Goal: Task Accomplishment & Management: Complete application form

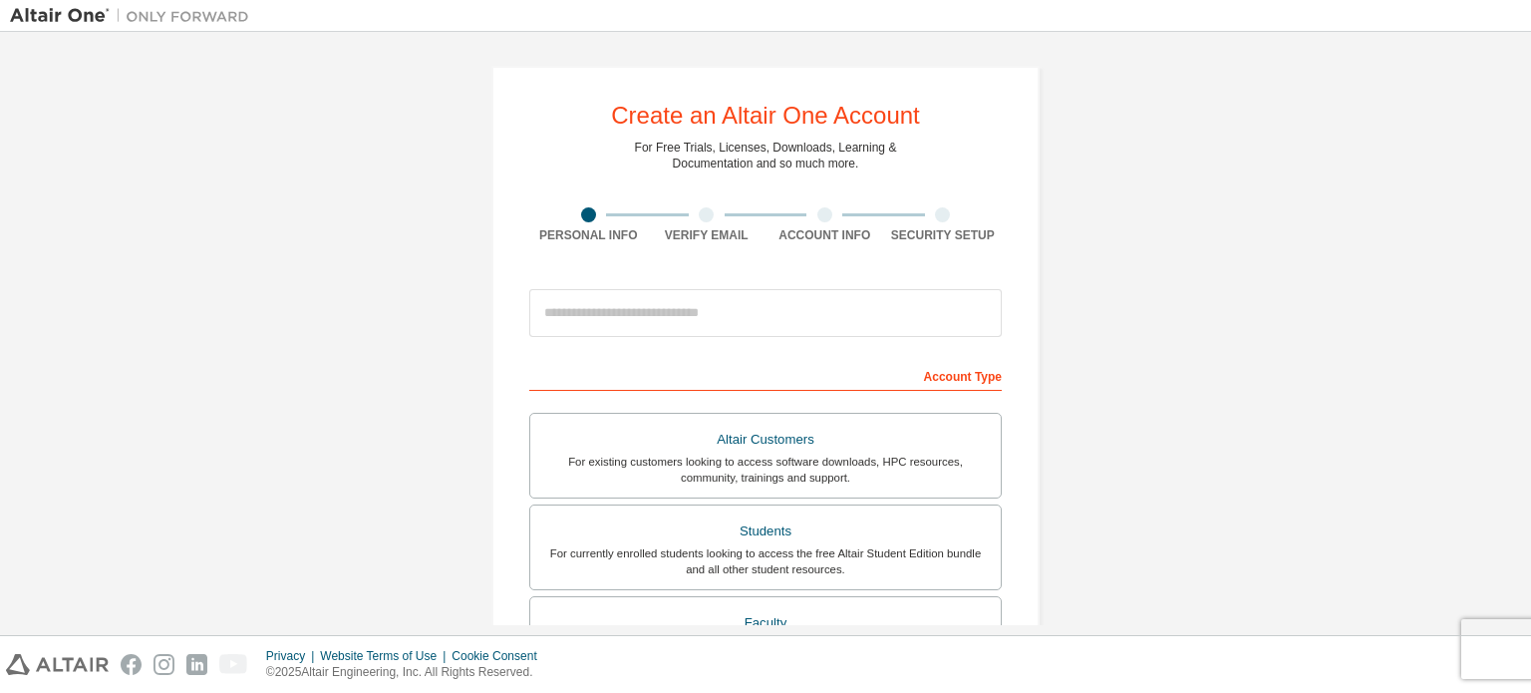
click at [1087, 94] on div "Create an Altair One Account For Free Trials, Licenses, Downloads, Learning & D…" at bounding box center [765, 569] width 1511 height 1055
click at [736, 318] on input "email" at bounding box center [765, 313] width 472 height 48
type input "**********"
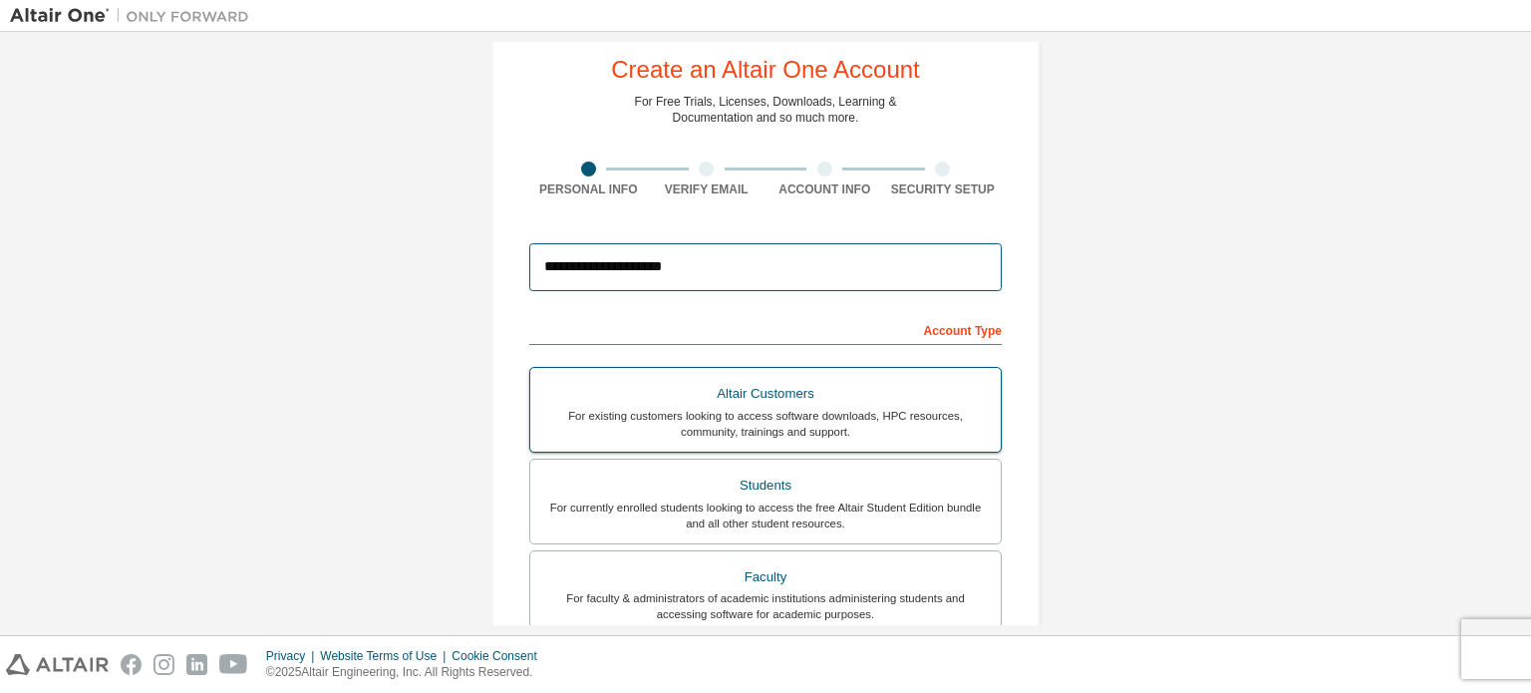
scroll to position [47, 0]
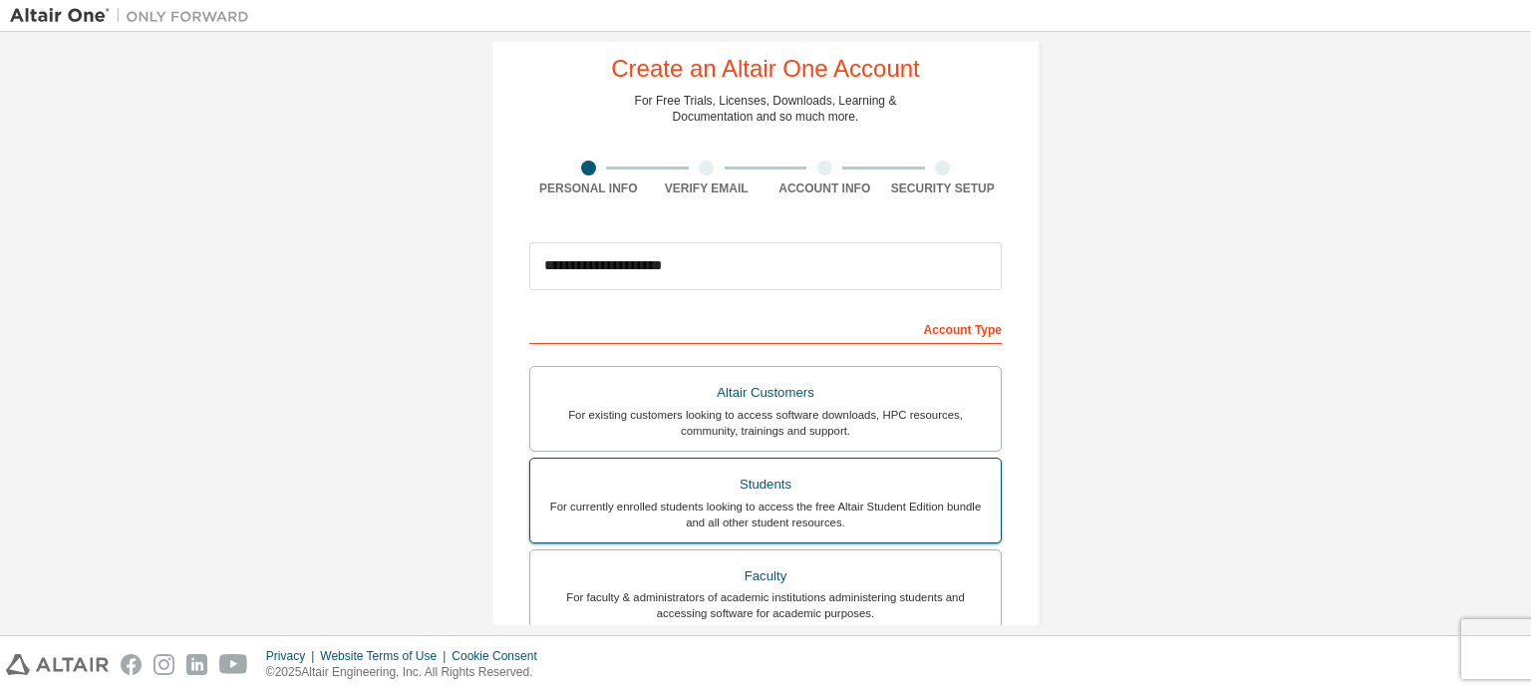
click at [781, 491] on div "Students" at bounding box center [765, 484] width 446 height 28
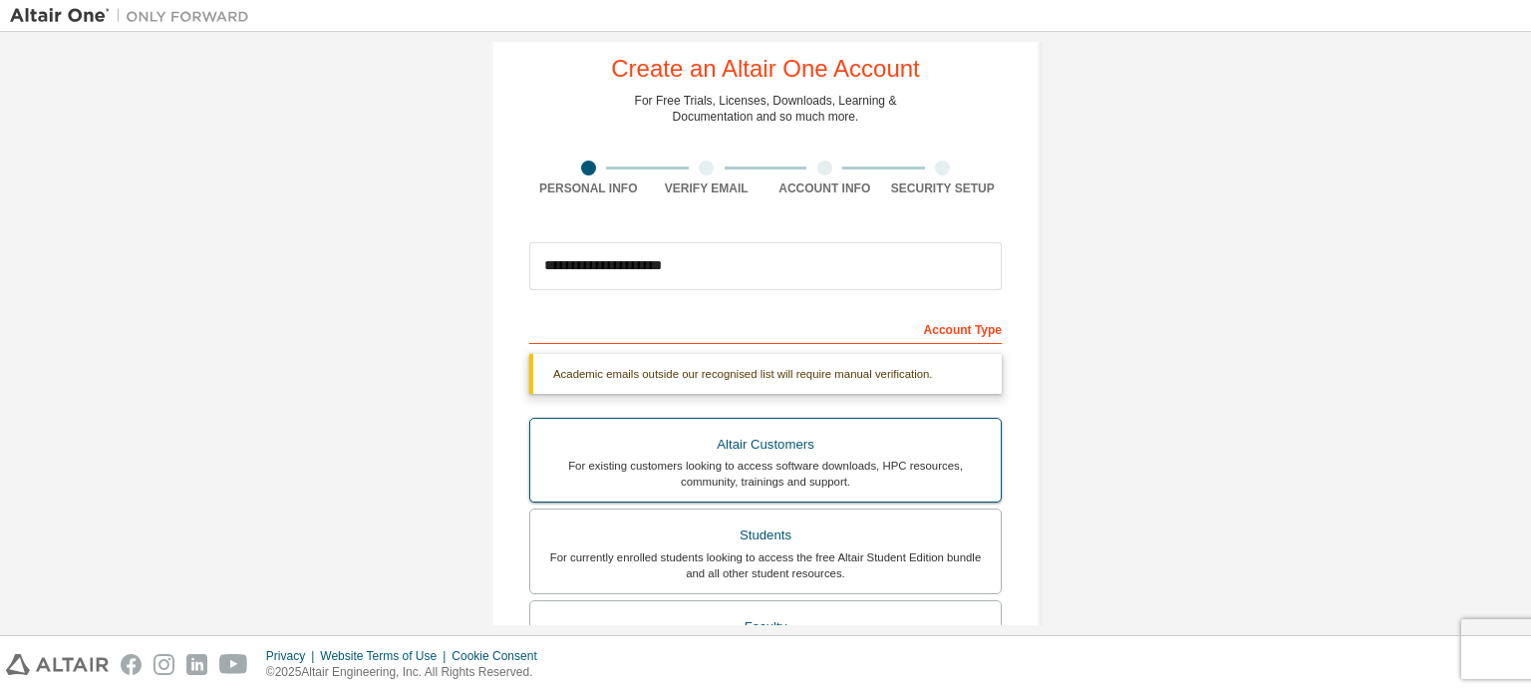
scroll to position [412, 0]
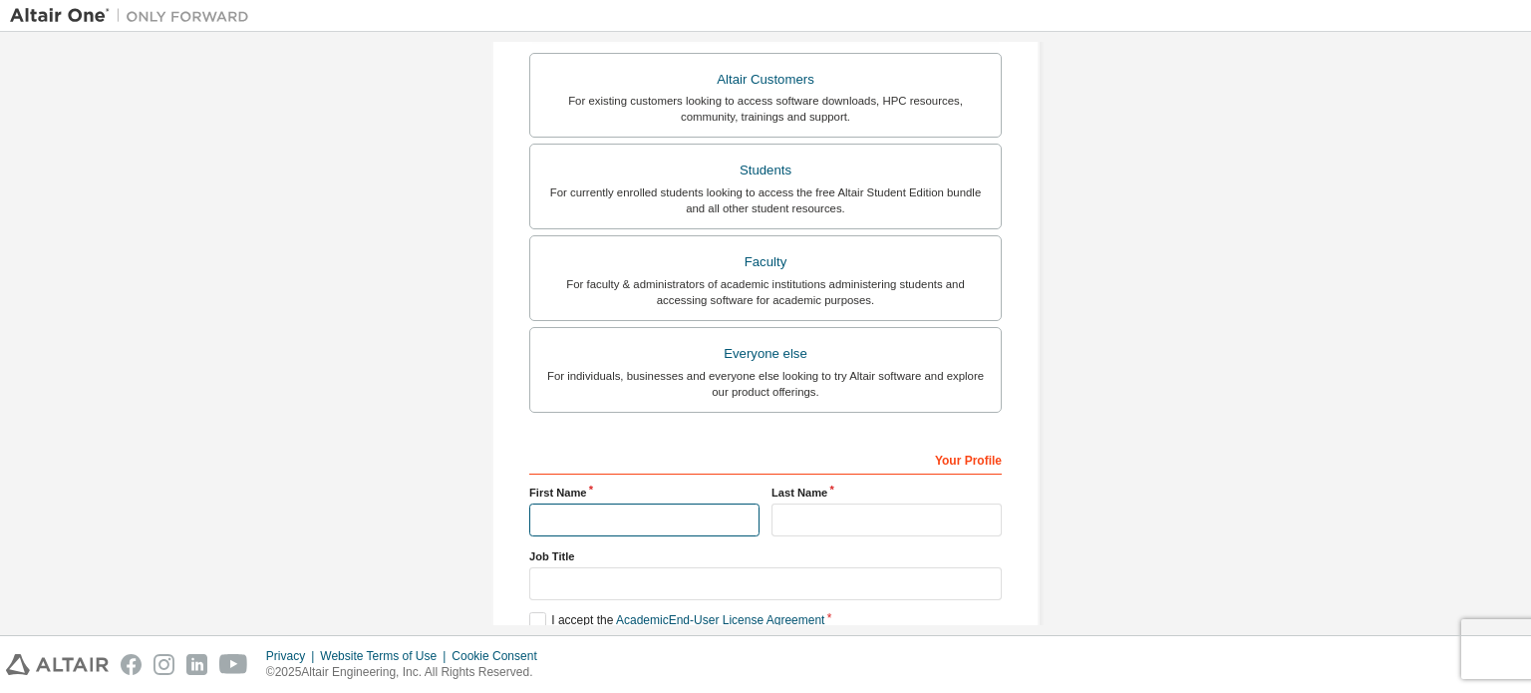
click at [696, 523] on input "text" at bounding box center [644, 519] width 230 height 33
type input "*********"
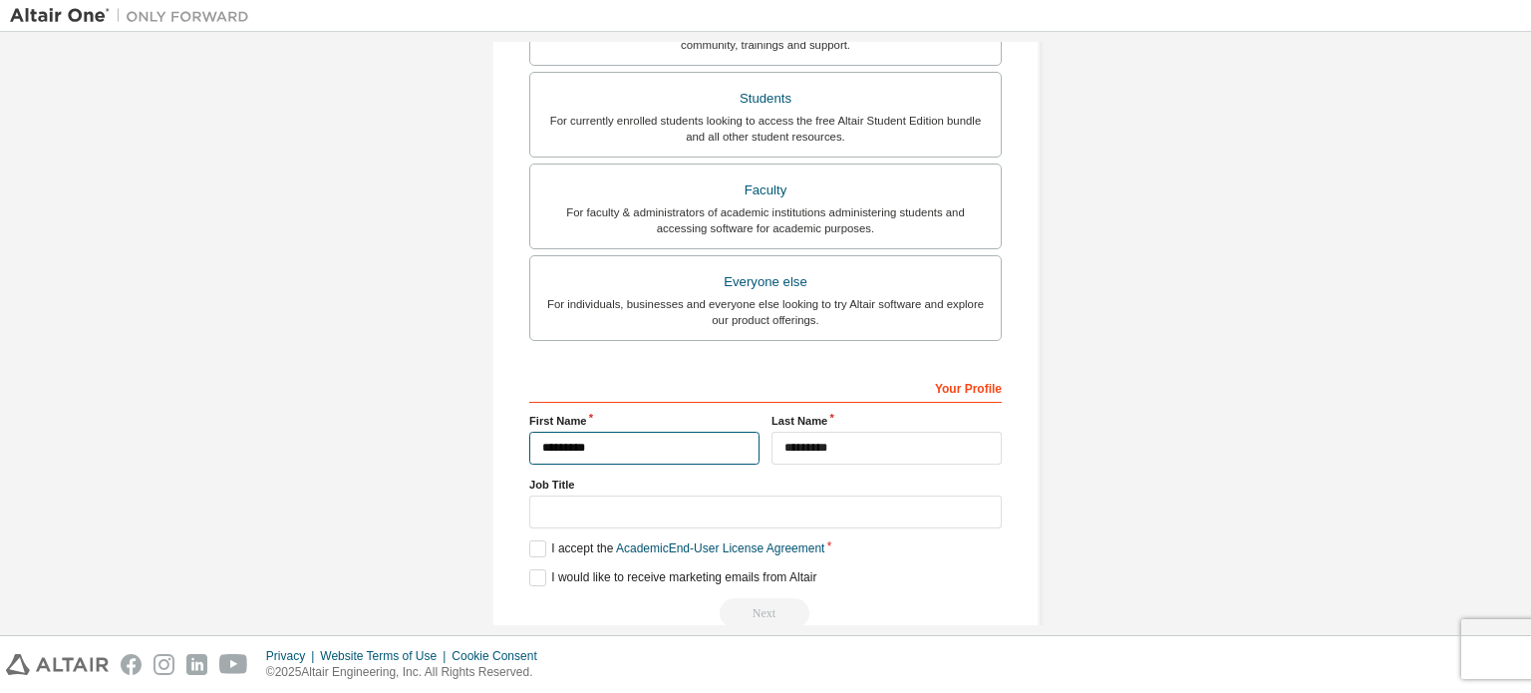
scroll to position [519, 0]
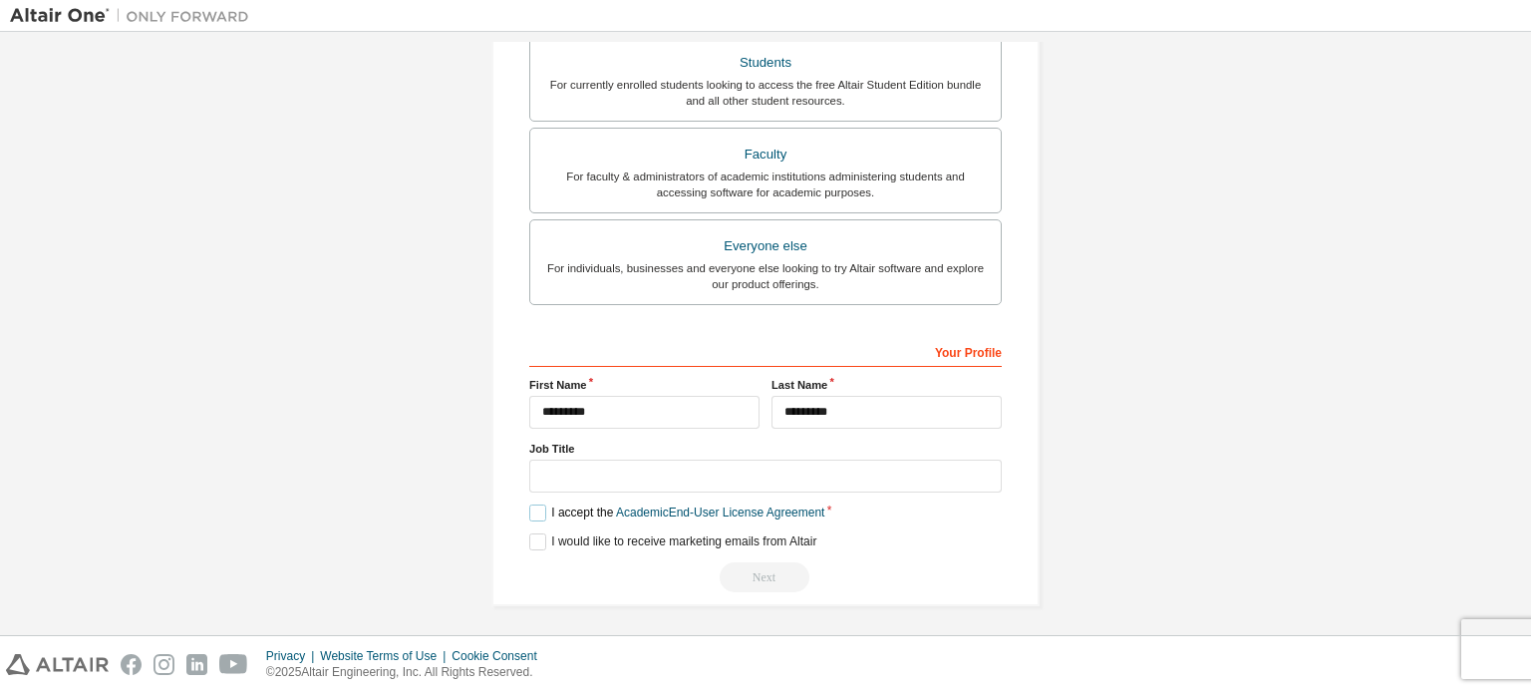
click at [536, 508] on label "I accept the Academic End-User License Agreement" at bounding box center [676, 512] width 295 height 17
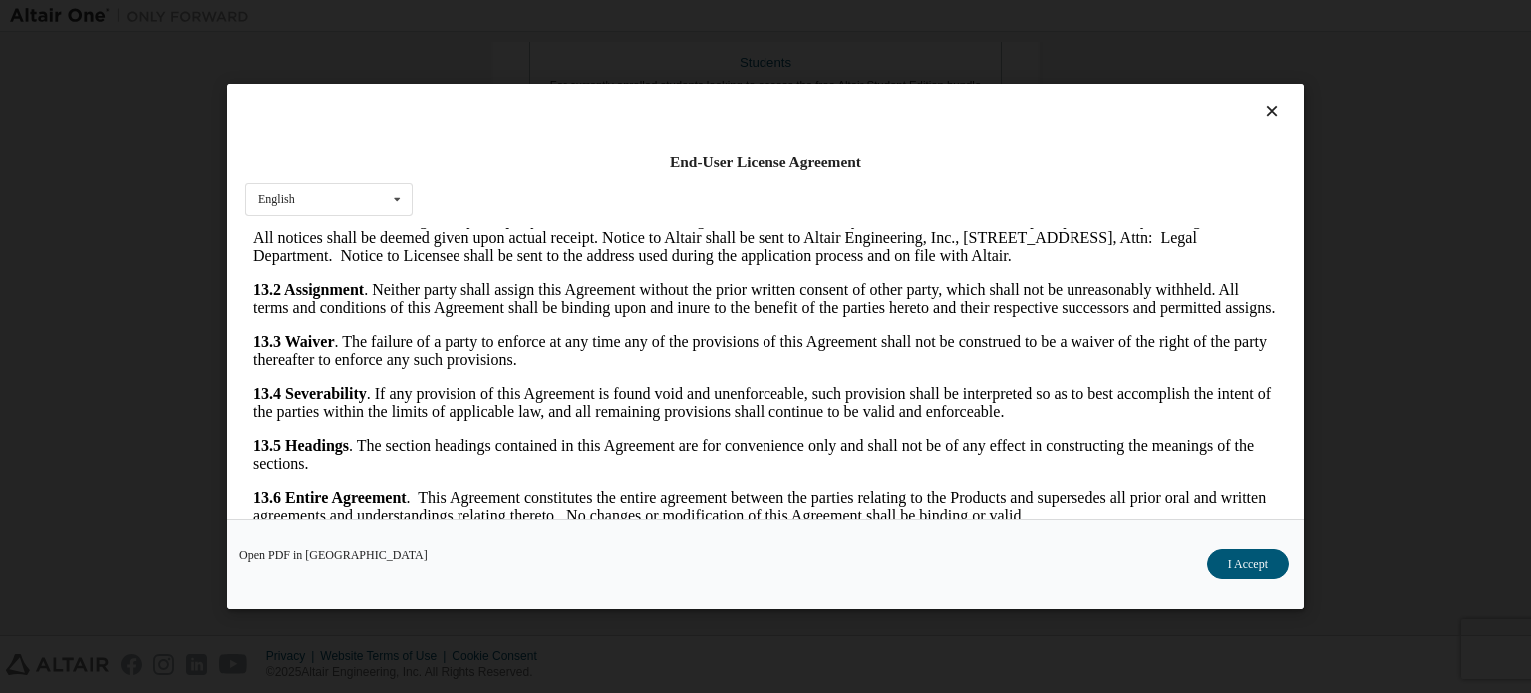
scroll to position [44, 0]
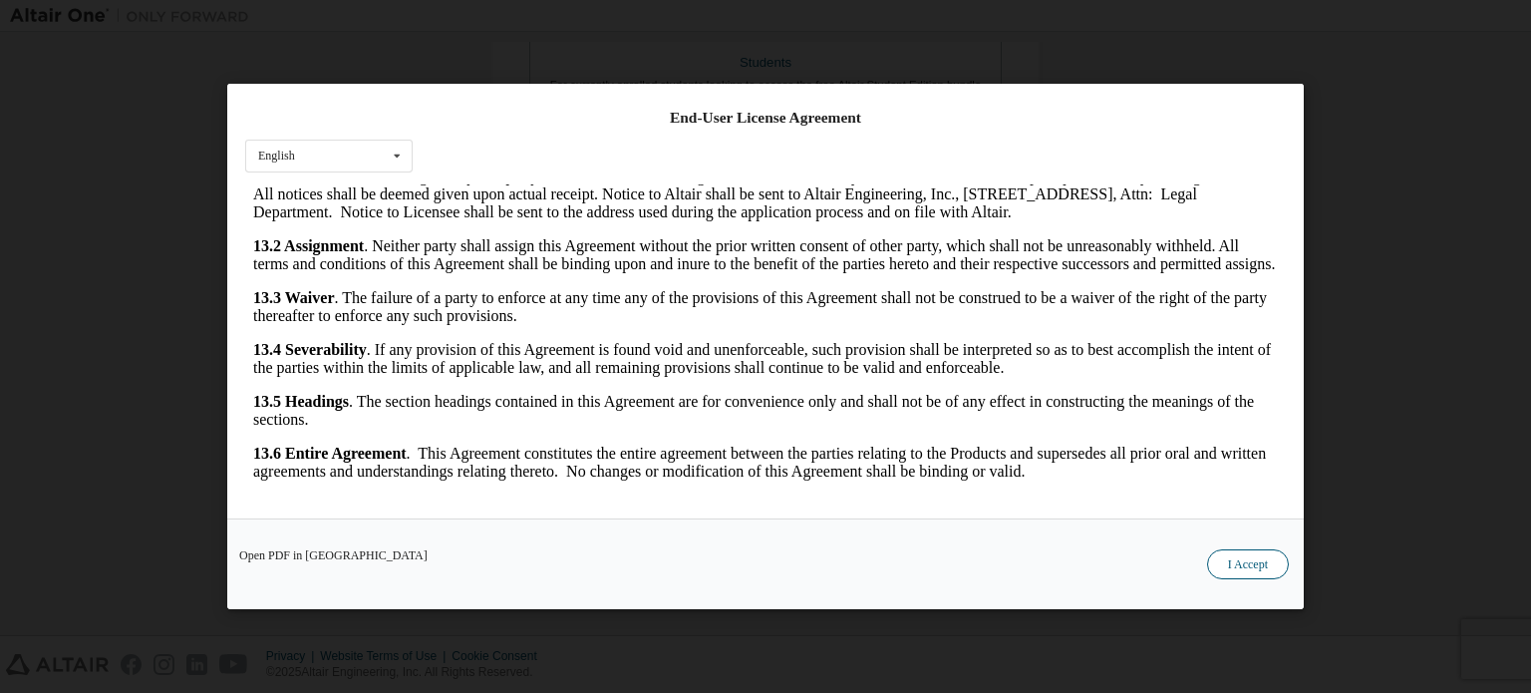
click at [1207, 564] on button "I Accept" at bounding box center [1248, 564] width 82 height 30
click at [1207, 564] on div "**********" at bounding box center [765, 76] width 1511 height 1107
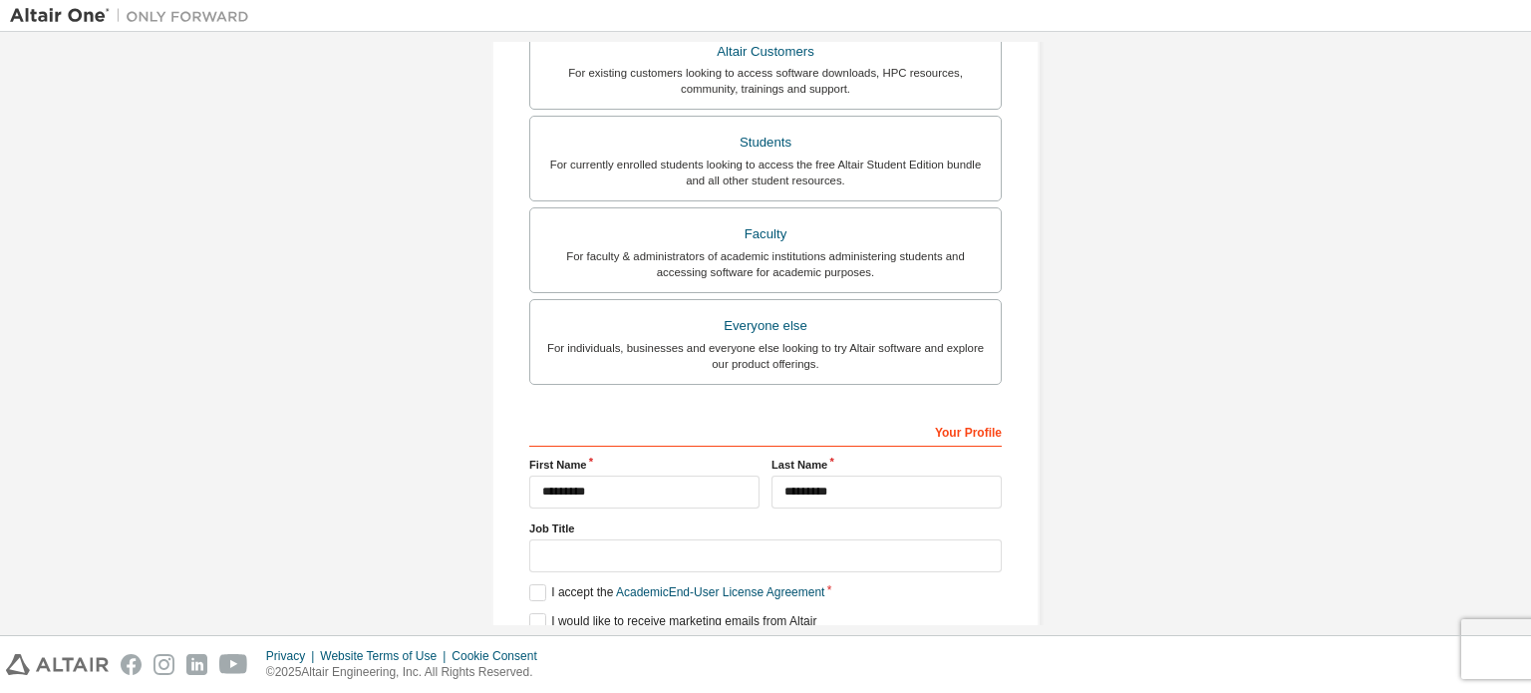
scroll to position [519, 0]
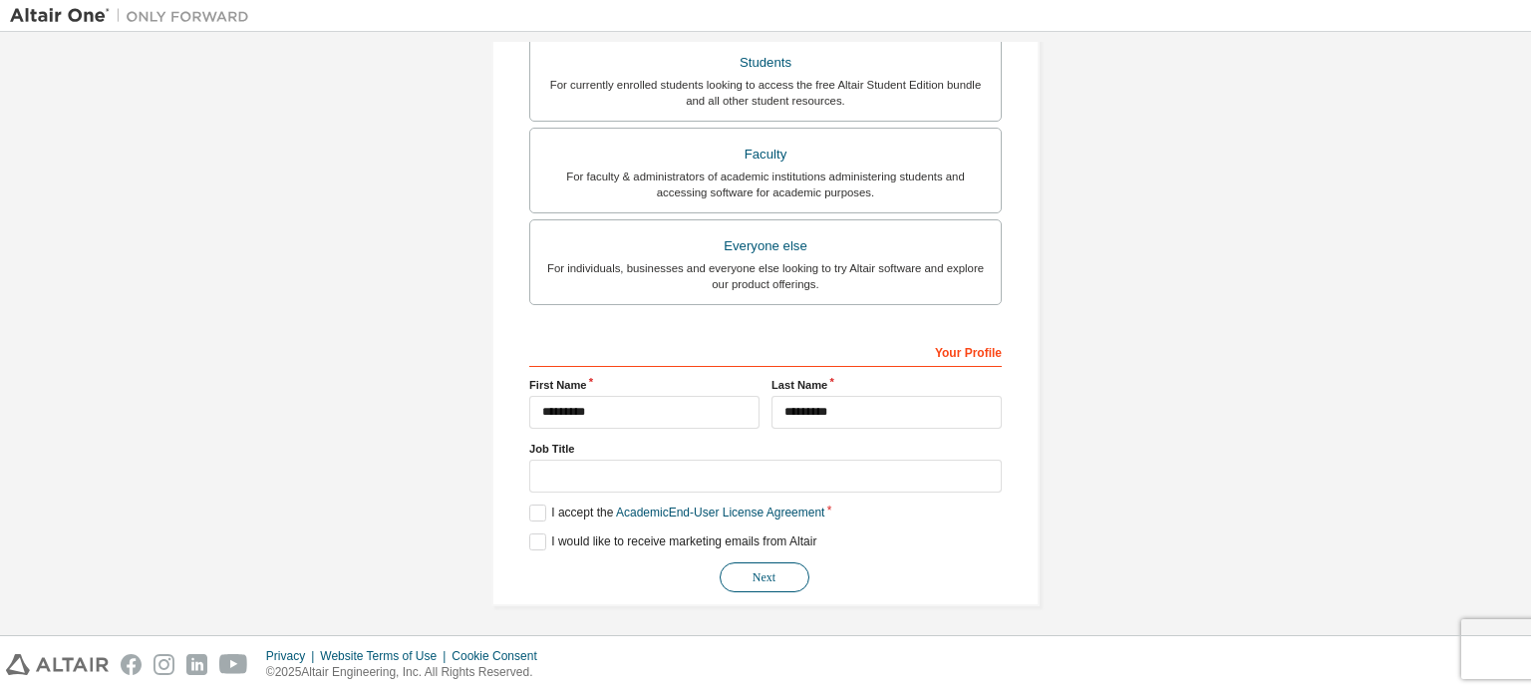
click at [757, 569] on button "Next" at bounding box center [765, 577] width 90 height 30
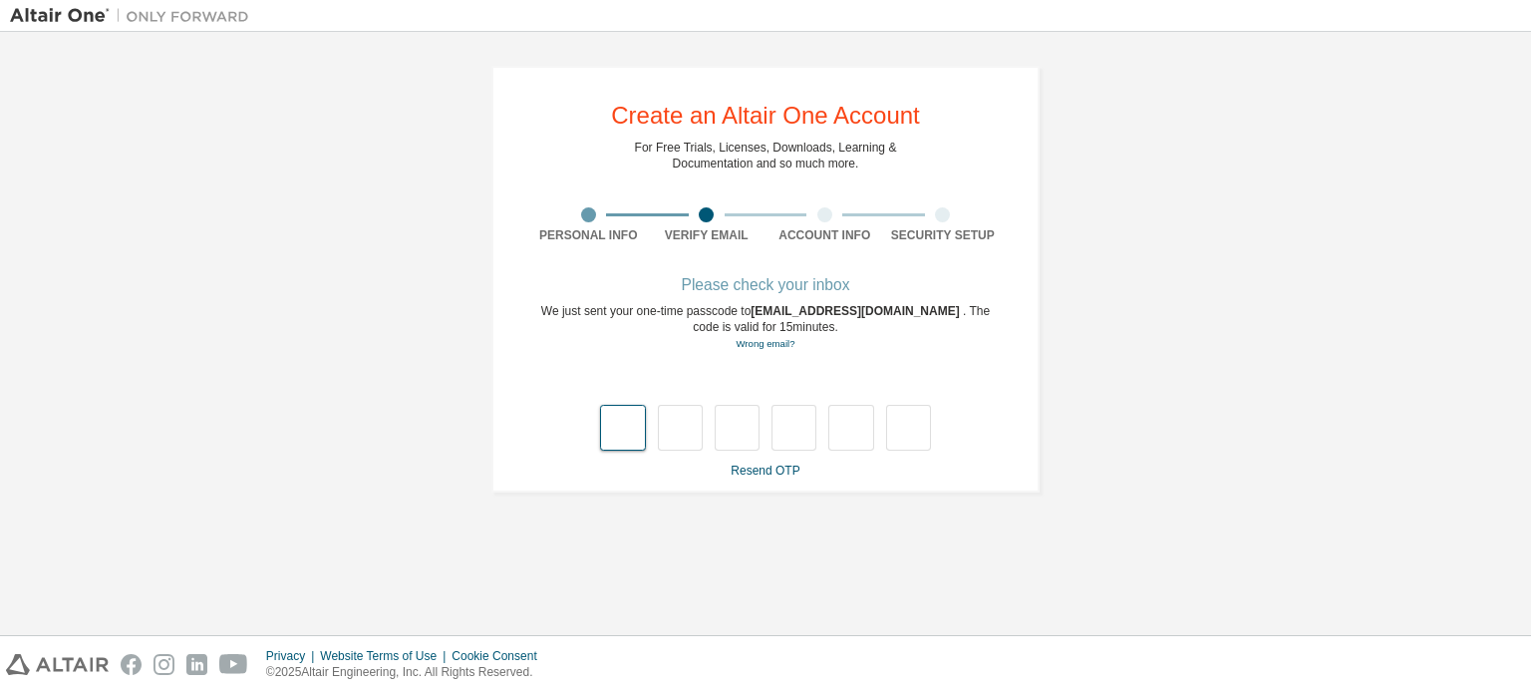
type input "*"
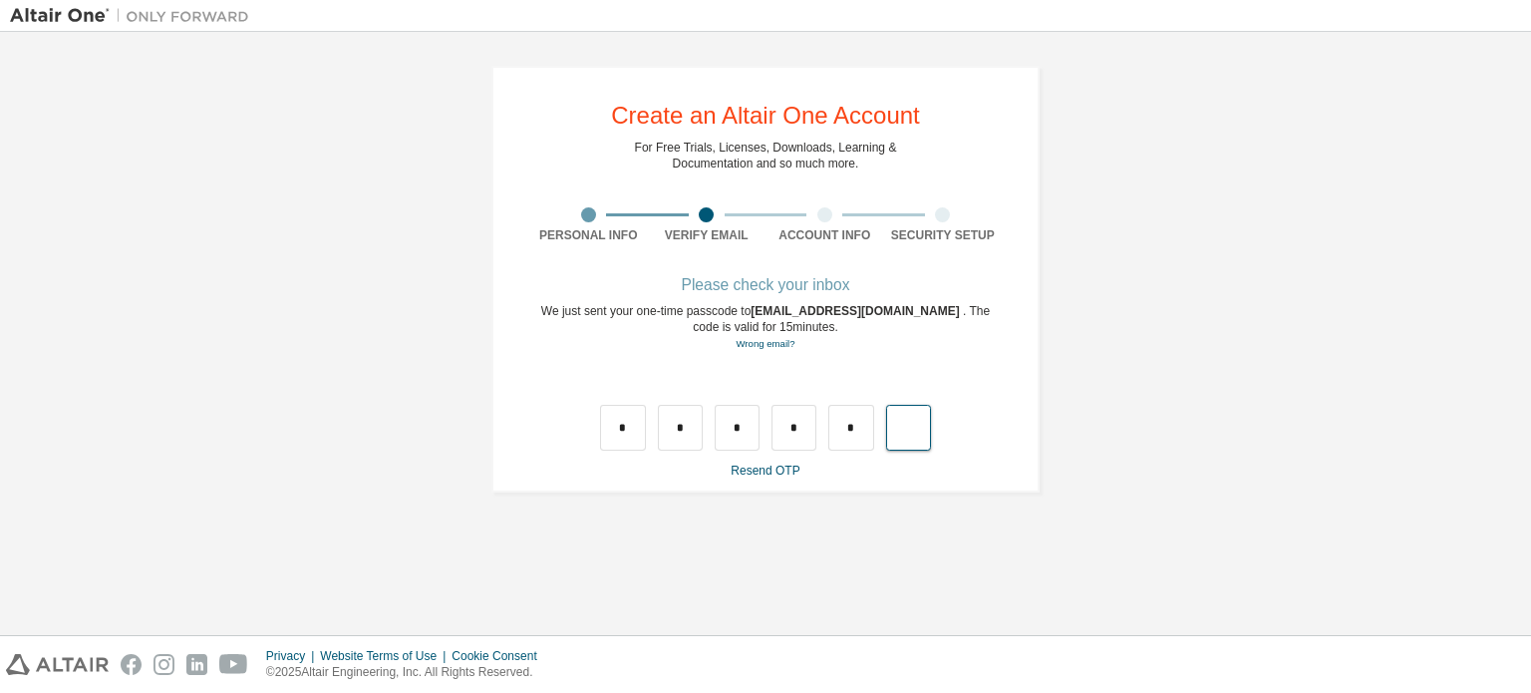
type input "*"
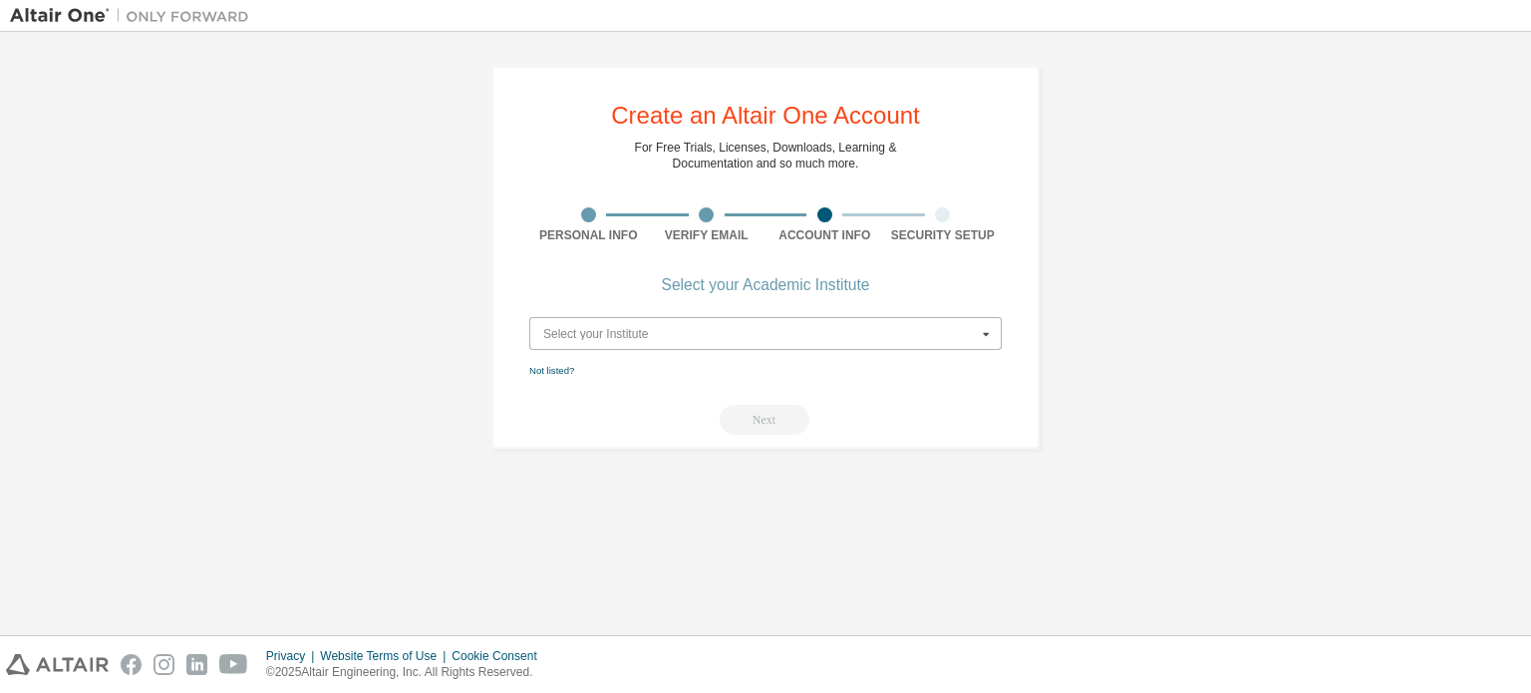
click at [830, 342] on input "text" at bounding box center [766, 333] width 470 height 31
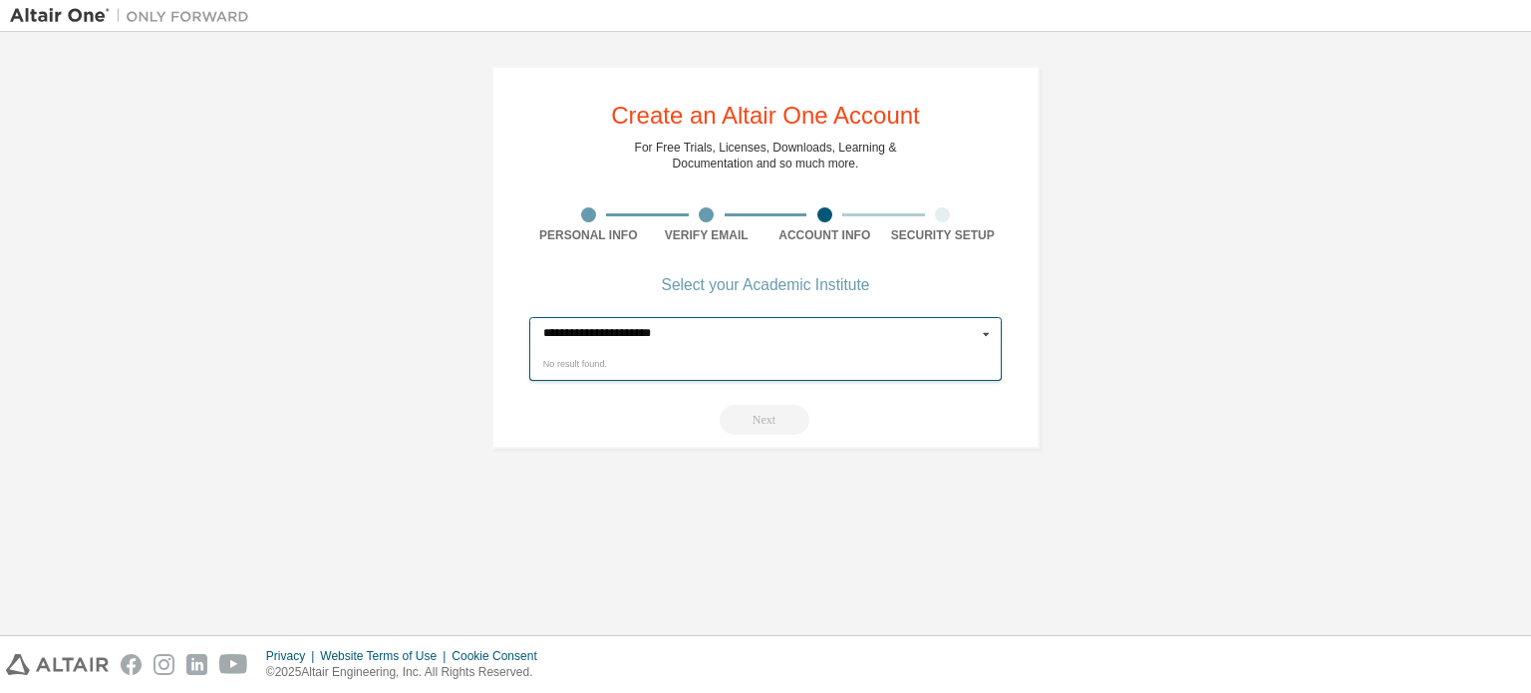
click at [831, 342] on input "**********" at bounding box center [766, 333] width 470 height 31
type input "*"
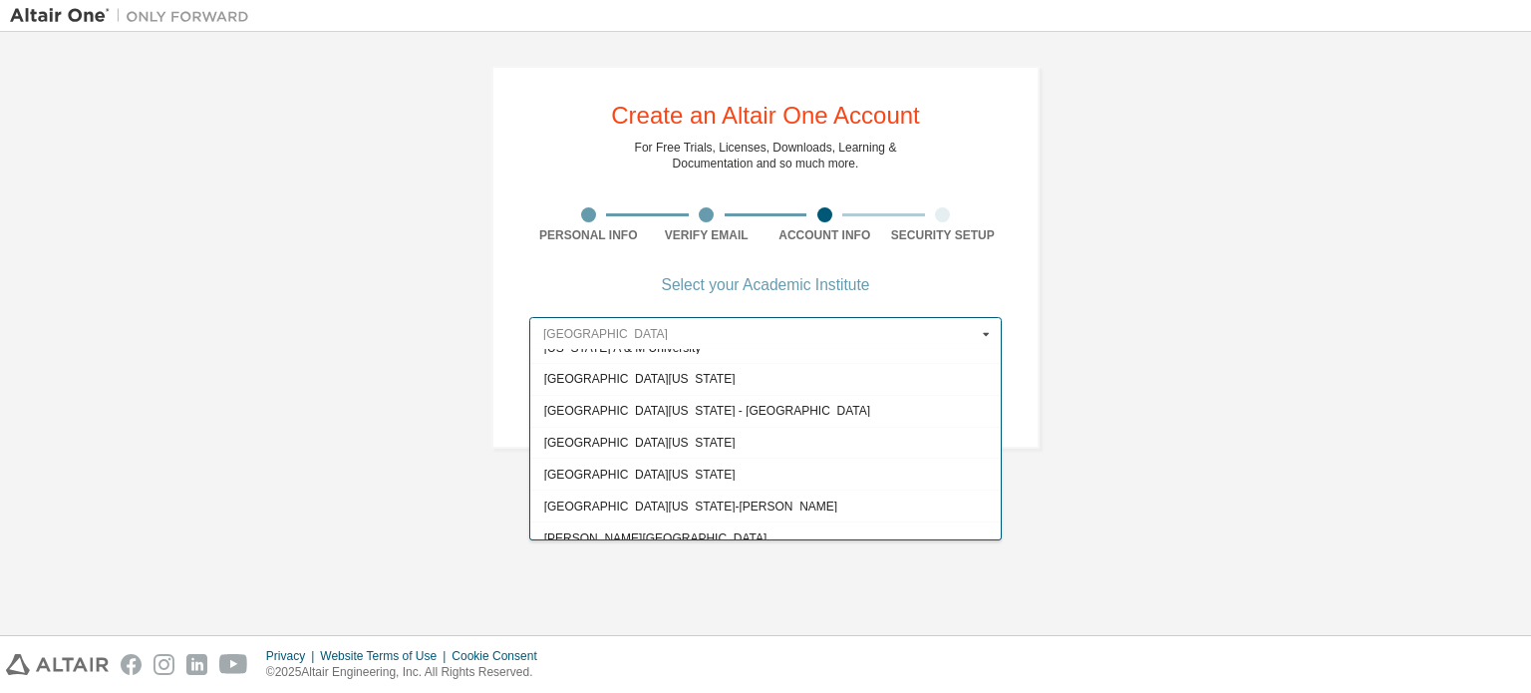
scroll to position [2193, 0]
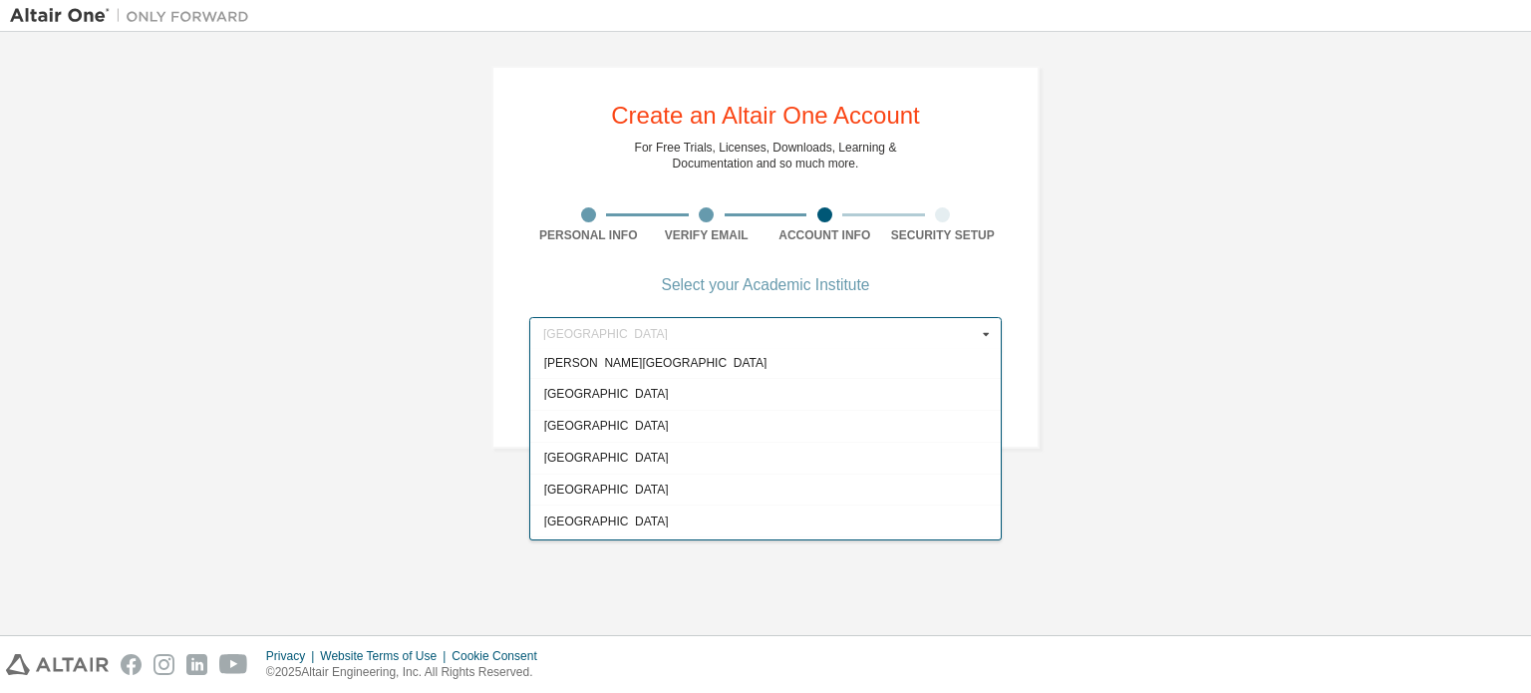
click at [1001, 361] on div "[GEOGRAPHIC_DATA] [US_STATE][GEOGRAPHIC_DATA] [GEOGRAPHIC_DATA] [GEOGRAPHIC_DAT…" at bounding box center [765, 444] width 472 height 191
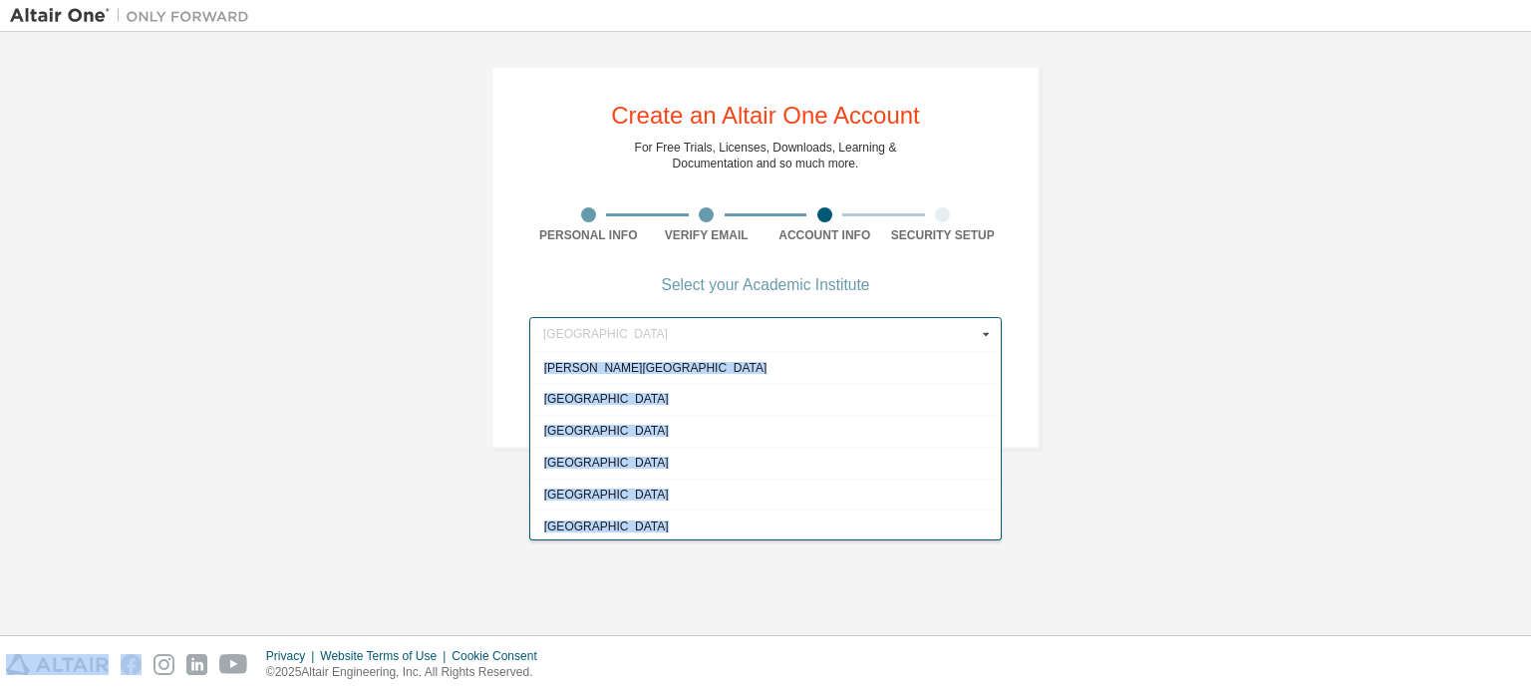
drag, startPoint x: 1001, startPoint y: 361, endPoint x: 1005, endPoint y: 380, distance: 19.4
click at [1005, 380] on div "Create an Altair One Account For Free Trials, Licenses, Downloads, Learning & D…" at bounding box center [765, 257] width 548 height 383
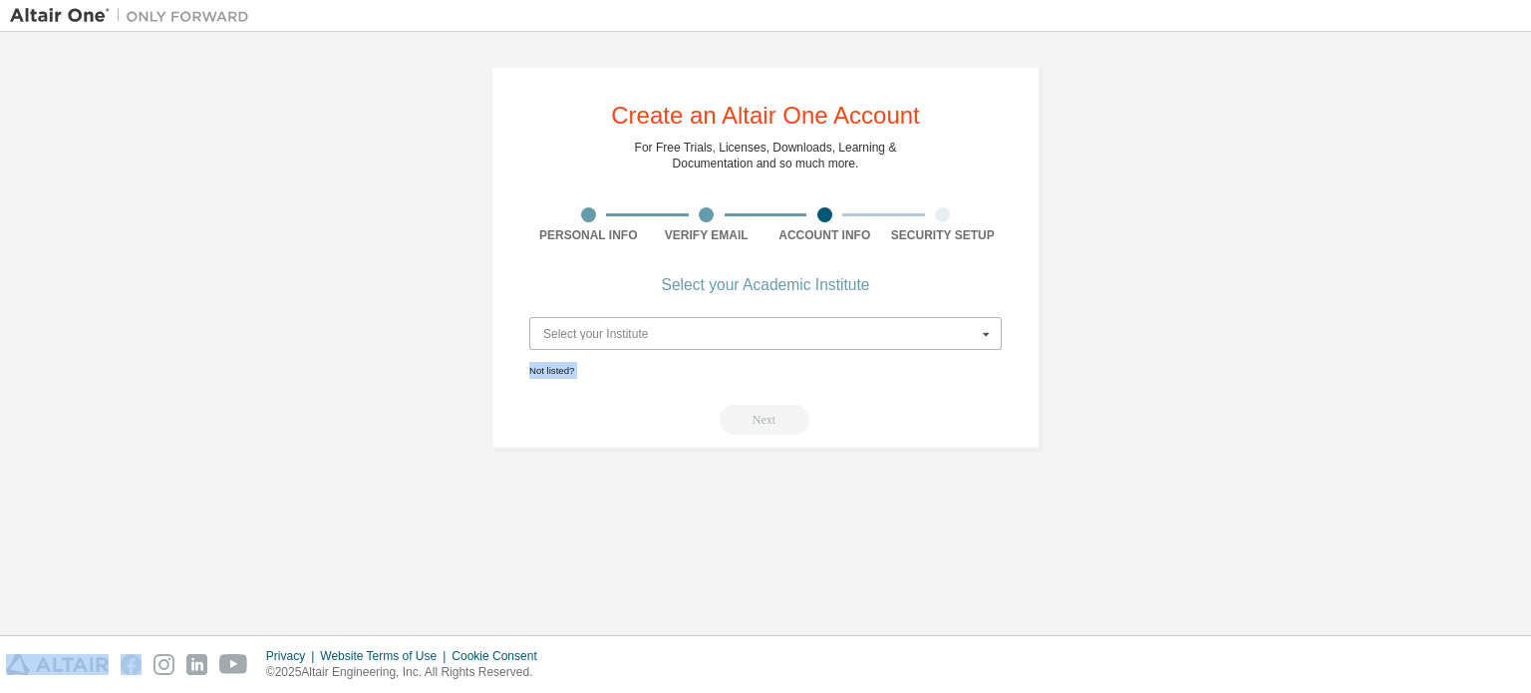
click at [752, 338] on input "text" at bounding box center [766, 333] width 470 height 31
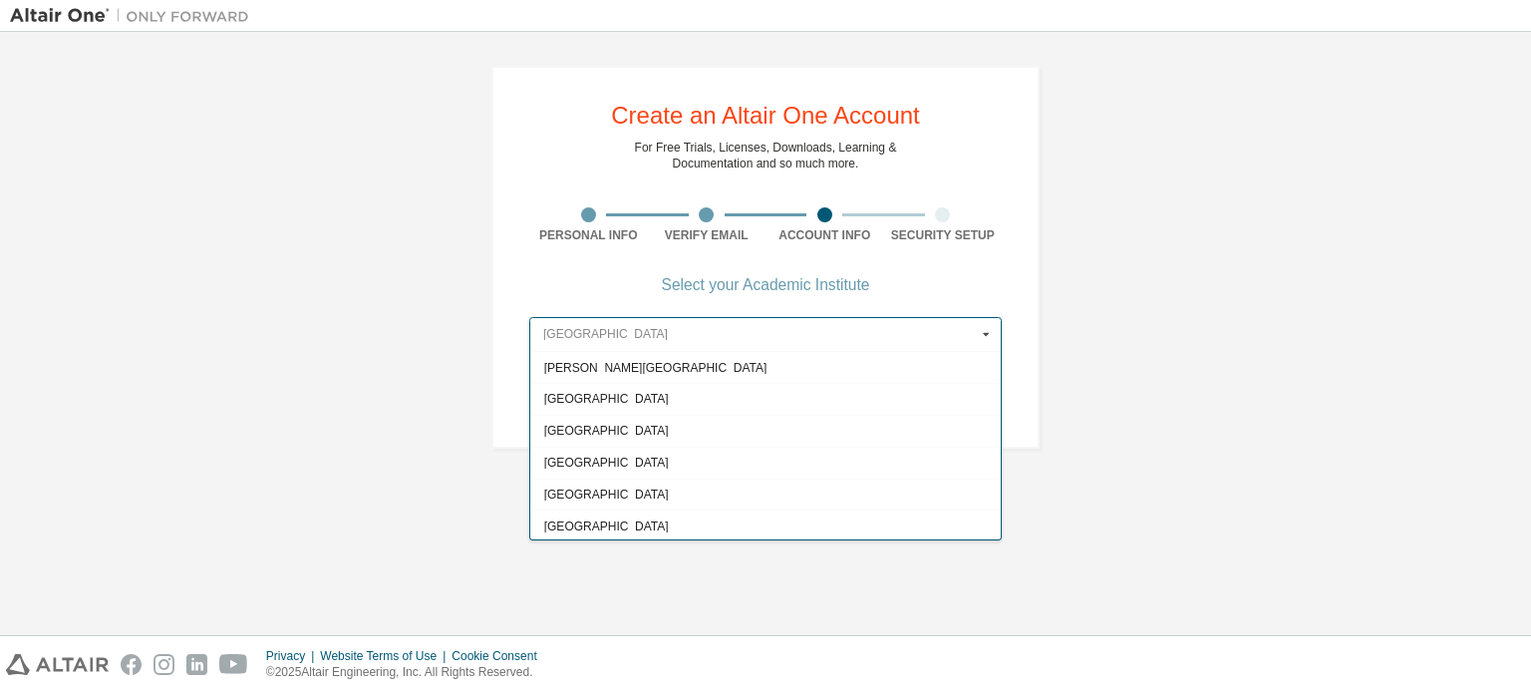
scroll to position [0, 0]
type input "*"
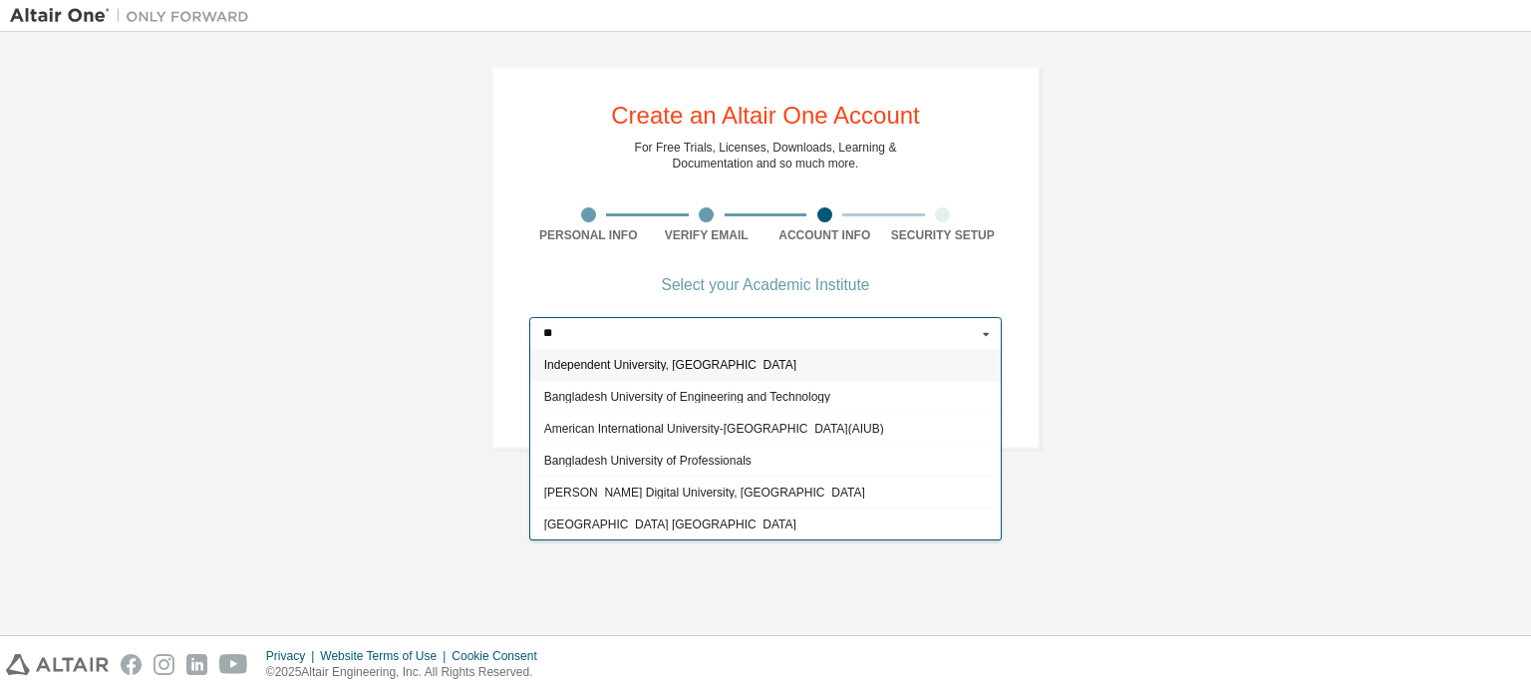
type input "*"
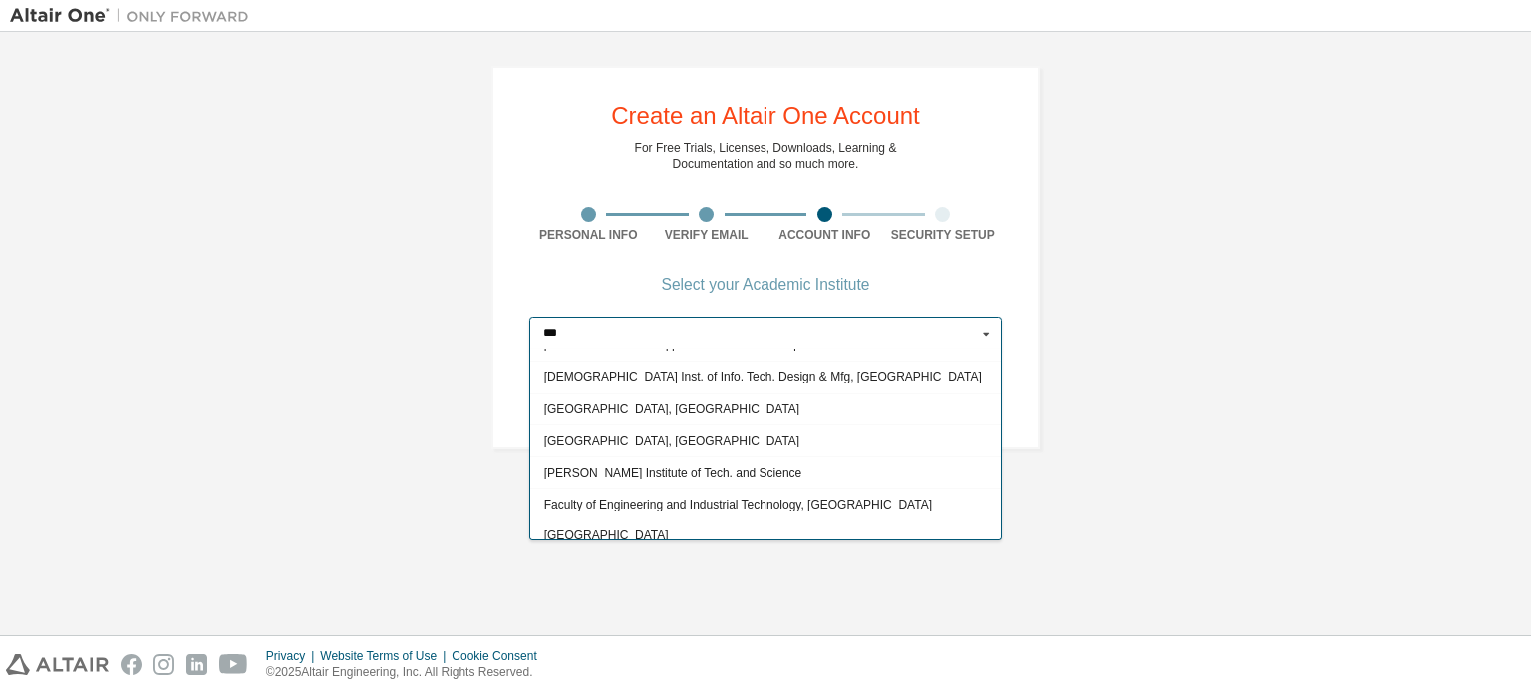
scroll to position [893, 0]
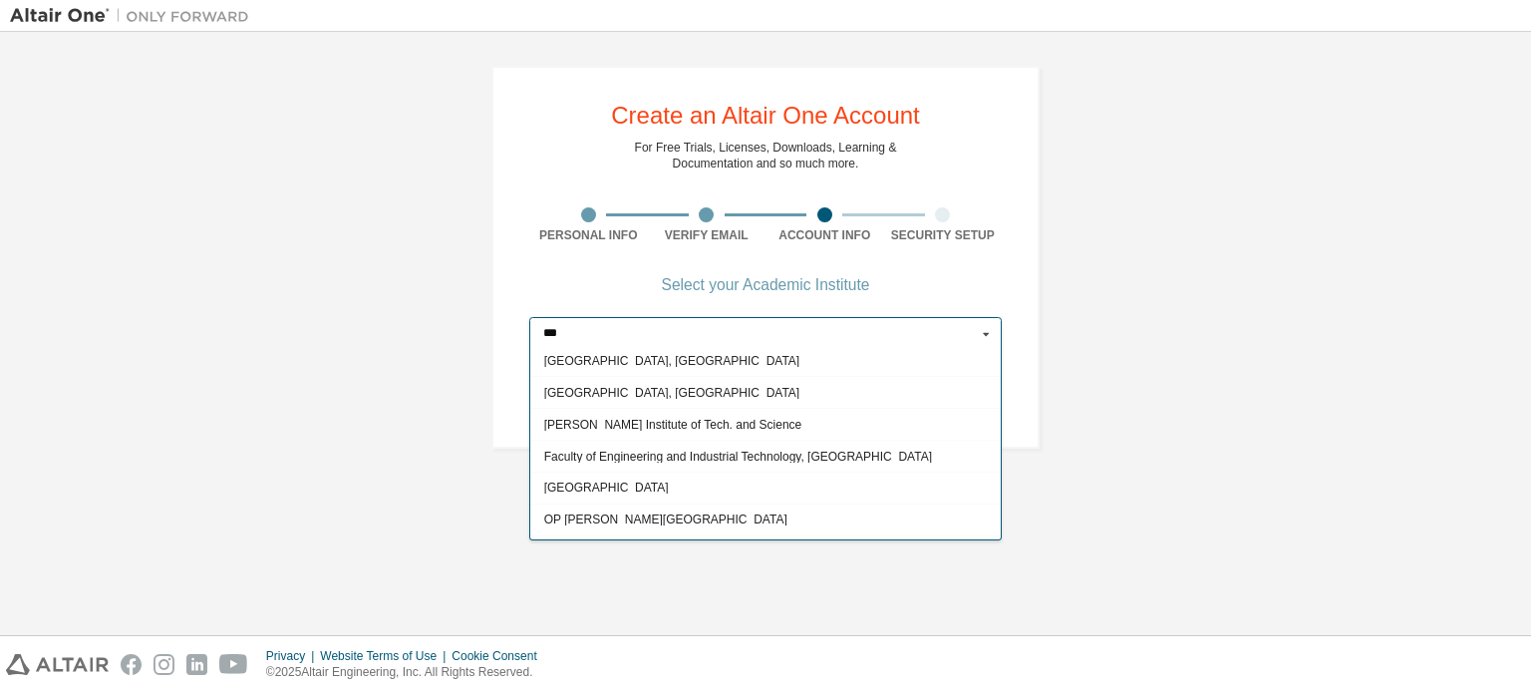
type input "***"
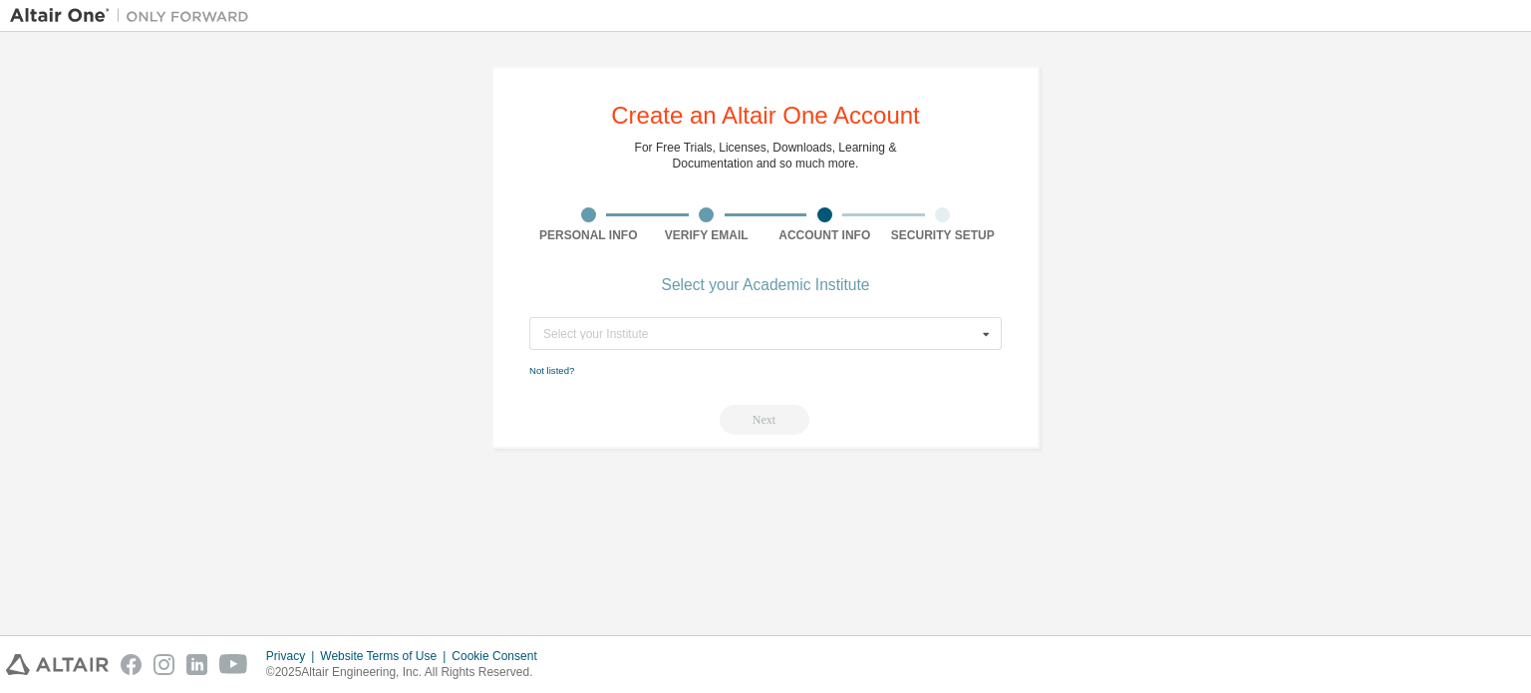
click at [1004, 381] on div "Create an Altair One Account For Free Trials, Licenses, Downloads, Learning & D…" at bounding box center [765, 257] width 548 height 383
drag, startPoint x: 994, startPoint y: 372, endPoint x: 980, endPoint y: 344, distance: 31.2
click at [985, 352] on form "Select your Institute [GEOGRAPHIC_DATA] The Automotive Res. Association of Indi…" at bounding box center [765, 376] width 472 height 118
click at [986, 331] on icon at bounding box center [986, 333] width 25 height 31
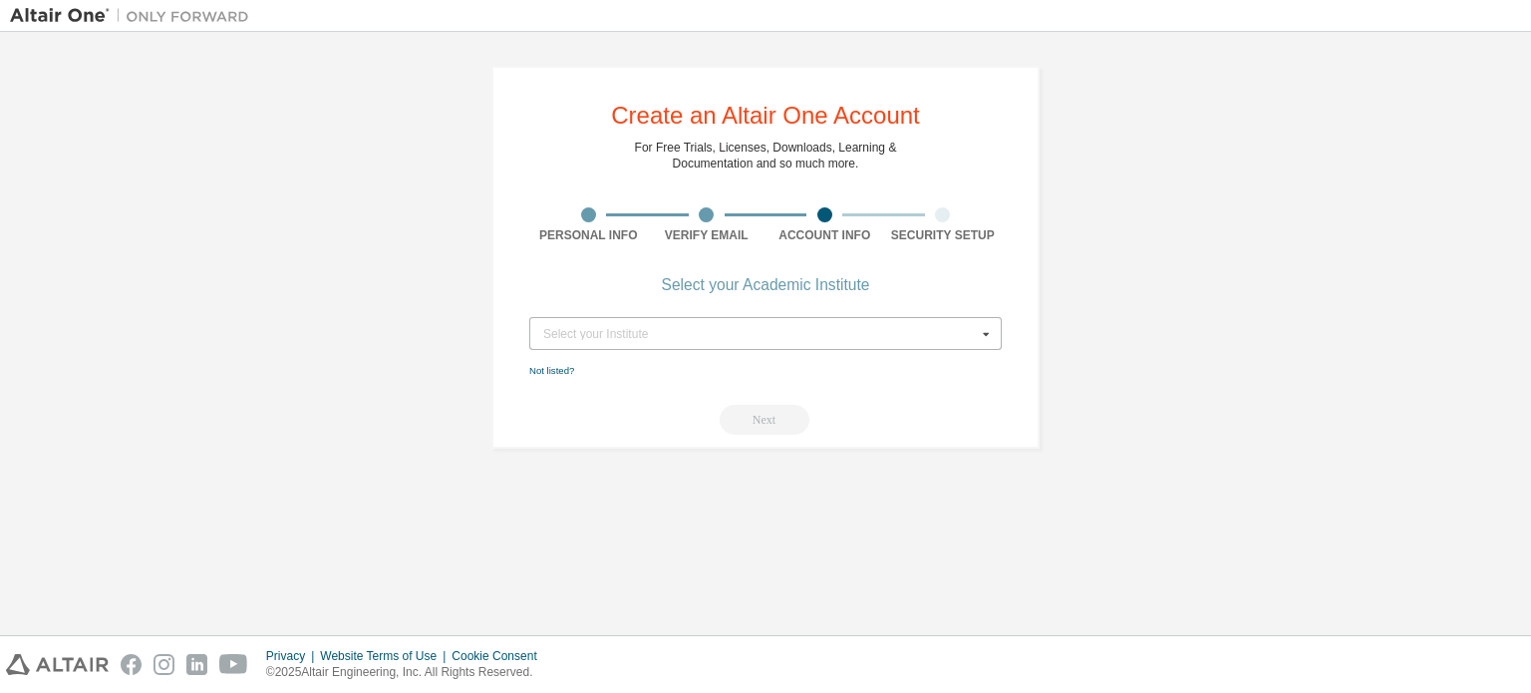
scroll to position [0, 0]
click at [986, 331] on icon at bounding box center [986, 333] width 25 height 31
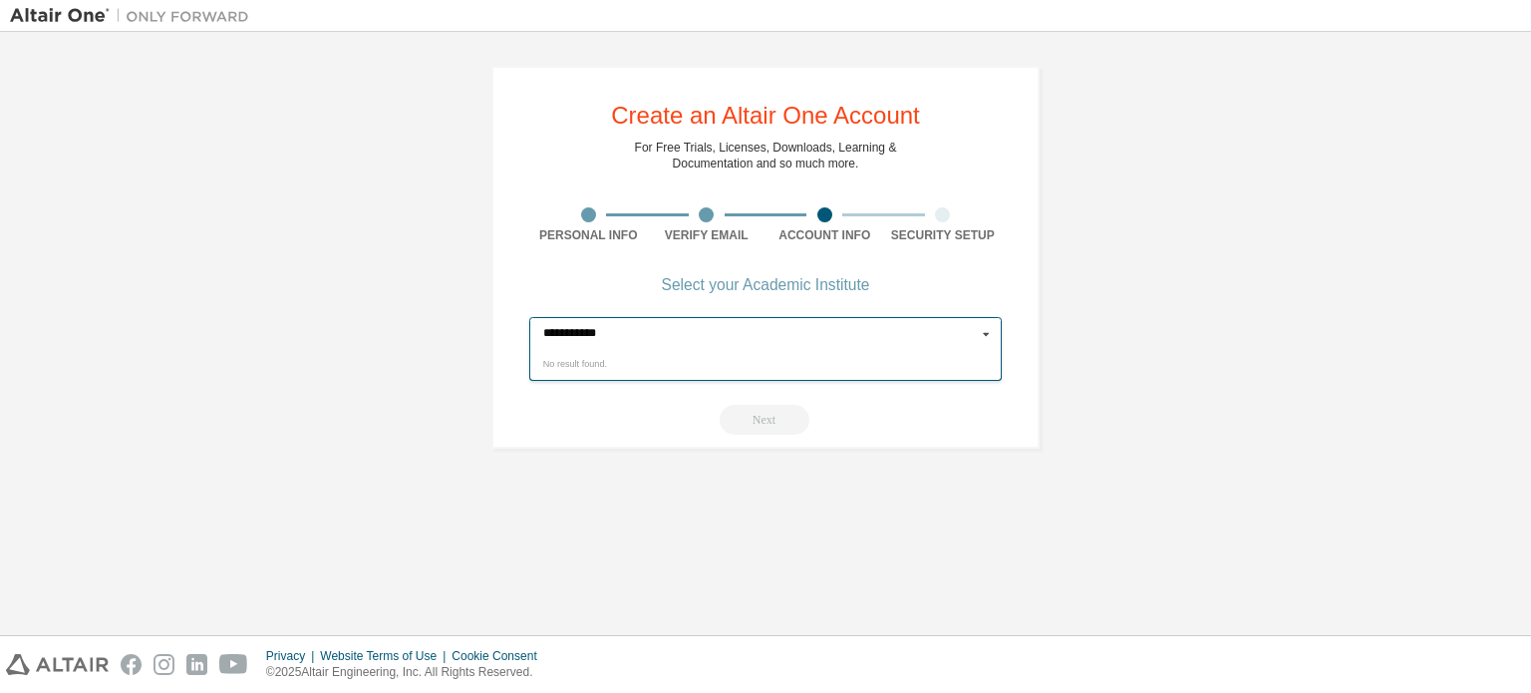
type input "**********"
